Goal: Find specific page/section: Find specific page/section

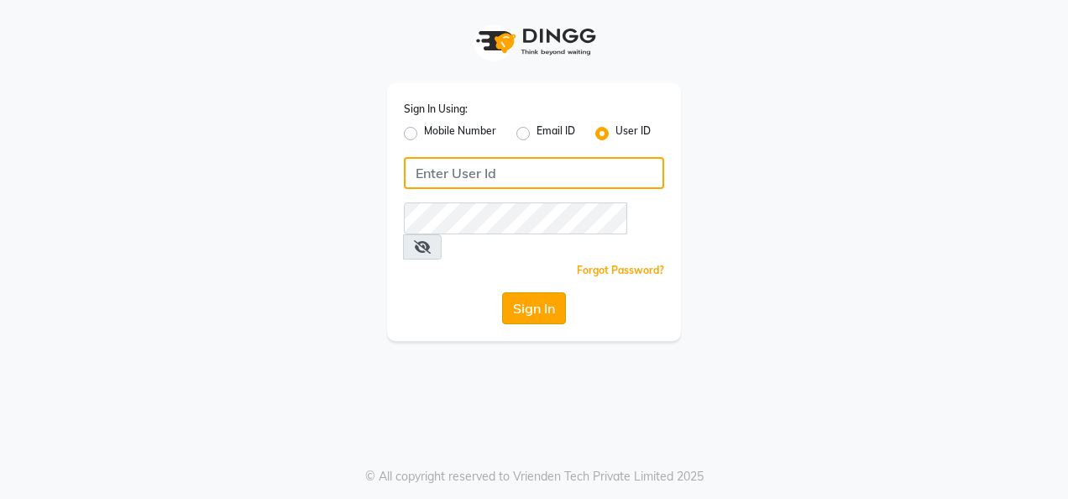
type input "colormecrazy"
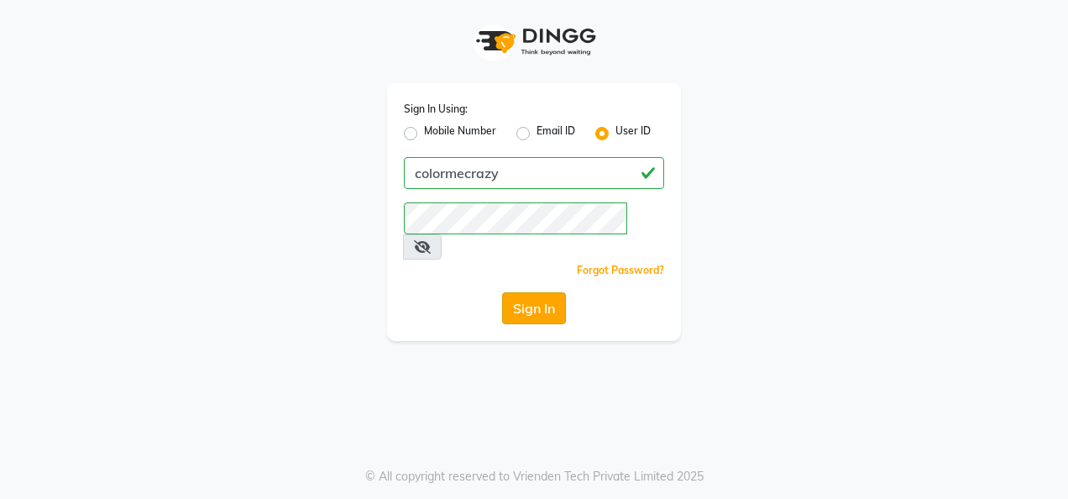
click at [543, 292] on button "Sign In" at bounding box center [534, 308] width 64 height 32
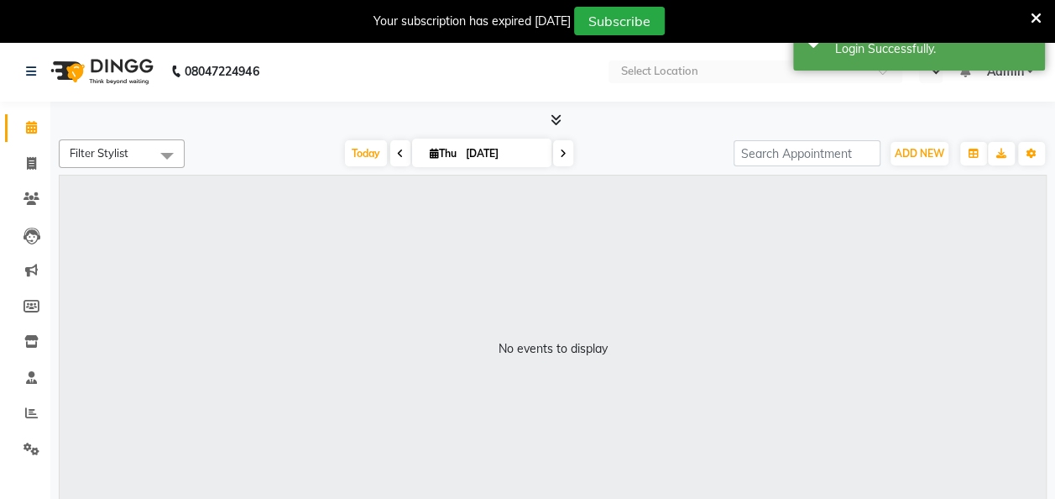
select select "en"
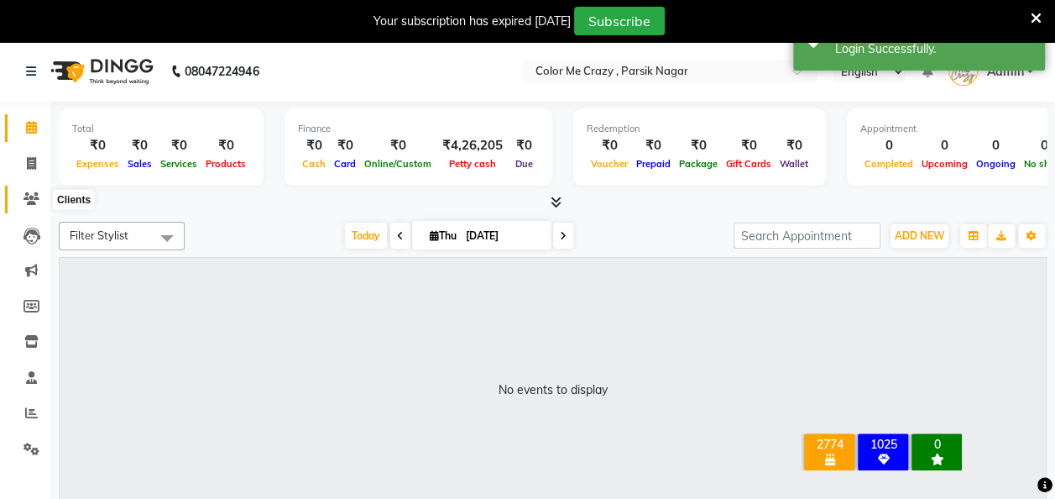
click at [36, 201] on icon at bounding box center [32, 198] width 16 height 13
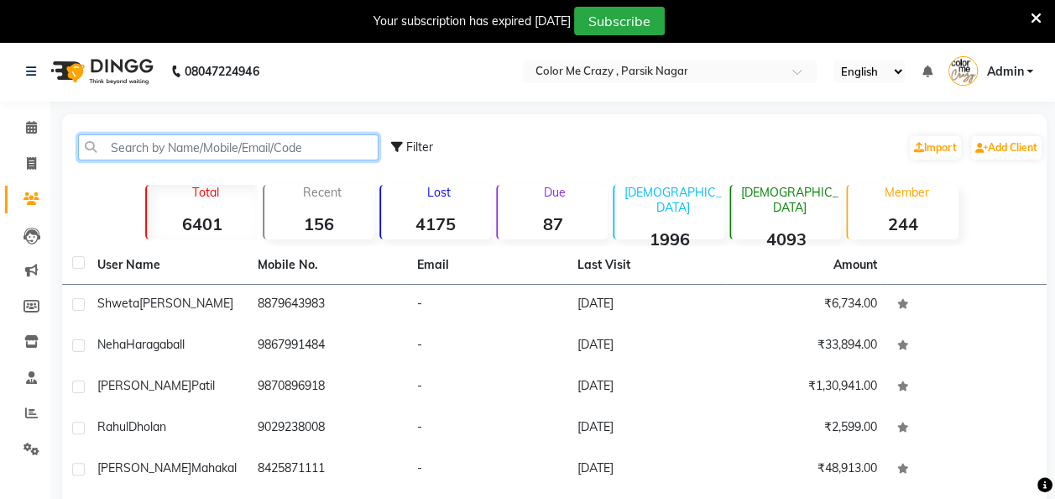
click at [223, 144] on input "text" at bounding box center [228, 147] width 301 height 26
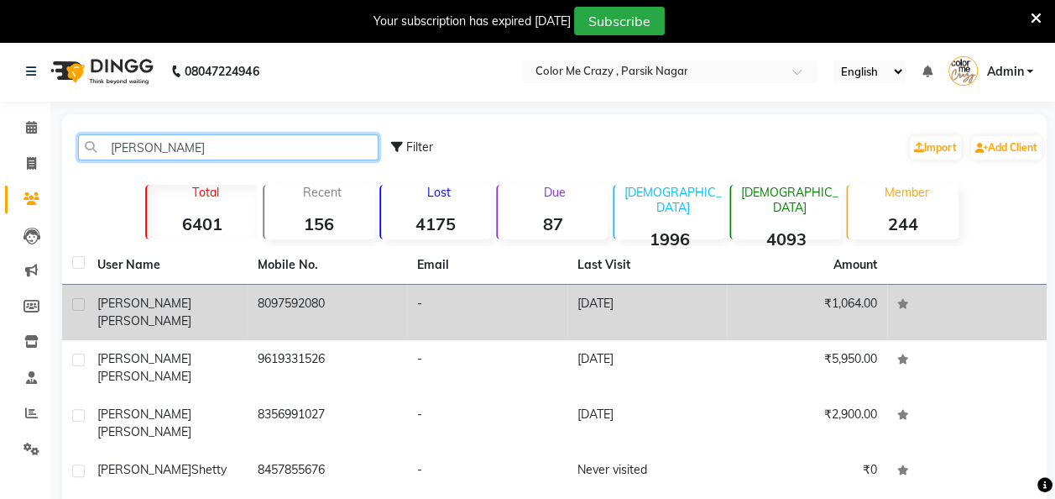
type input "[PERSON_NAME]"
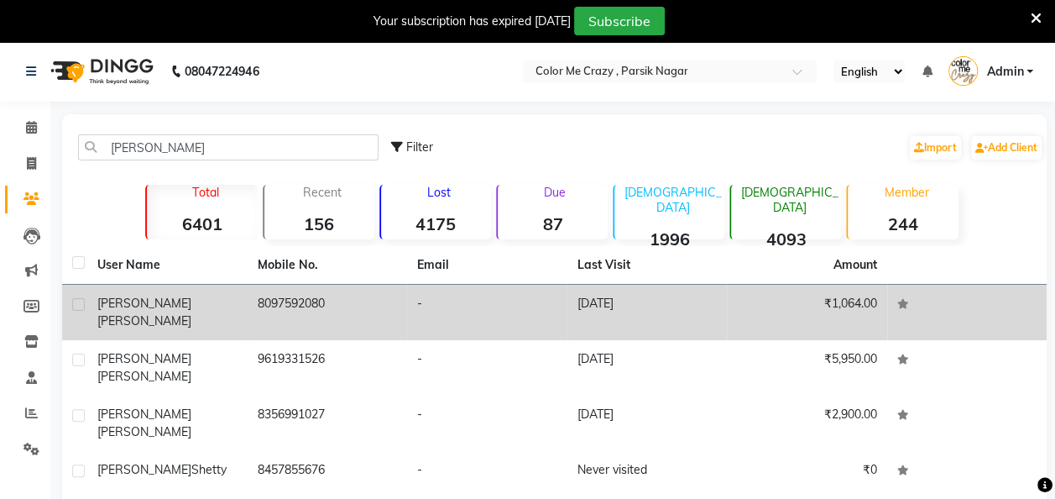
click at [159, 311] on div "[PERSON_NAME]" at bounding box center [167, 312] width 140 height 35
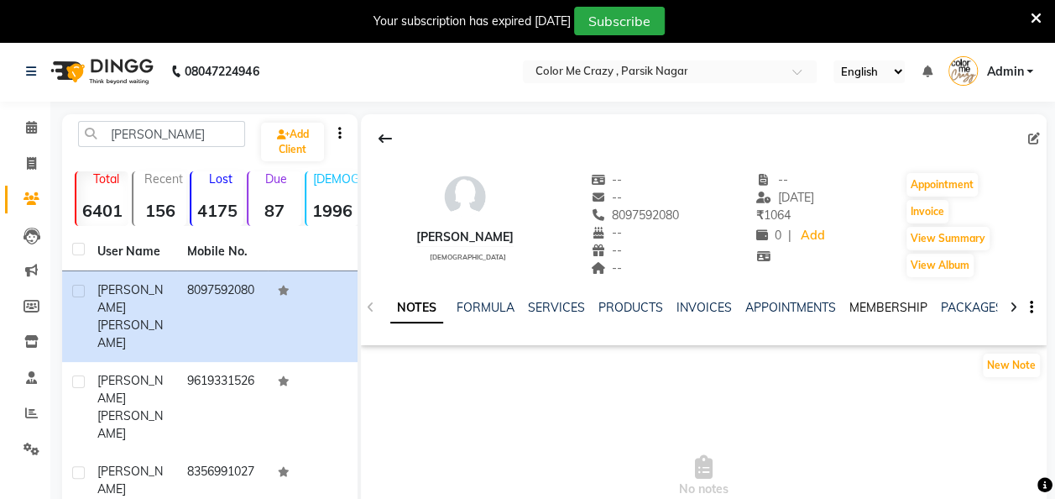
click at [874, 302] on link "MEMBERSHIP" at bounding box center [889, 307] width 78 height 15
